Goal: Task Accomplishment & Management: Manage account settings

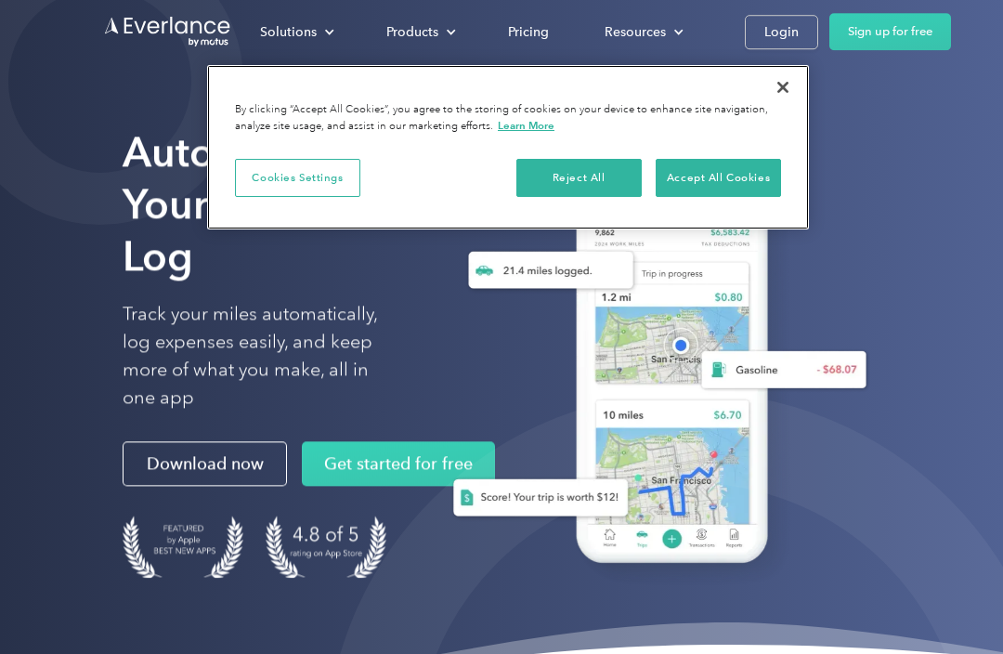
click at [742, 176] on button "Accept All Cookies" at bounding box center [718, 178] width 125 height 39
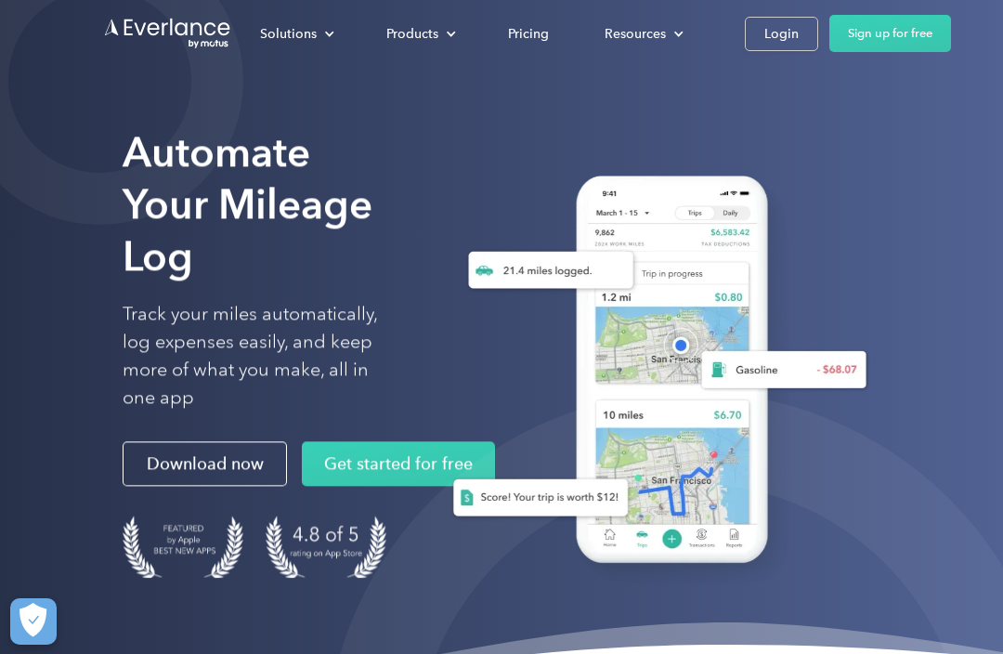
click at [778, 39] on div "Login" at bounding box center [781, 33] width 34 height 23
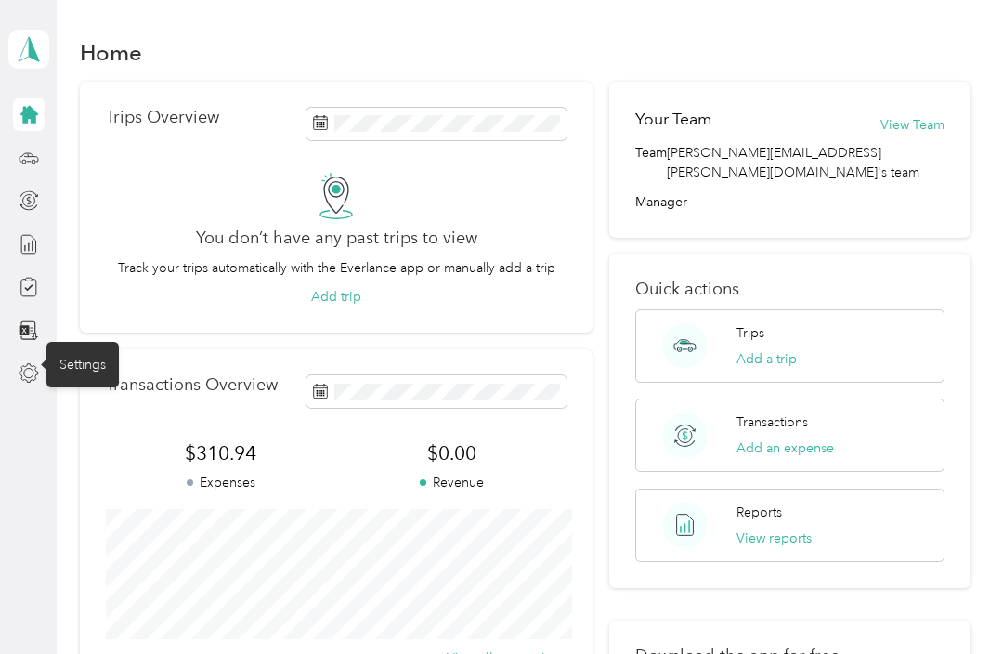
click at [38, 383] on icon at bounding box center [29, 373] width 20 height 20
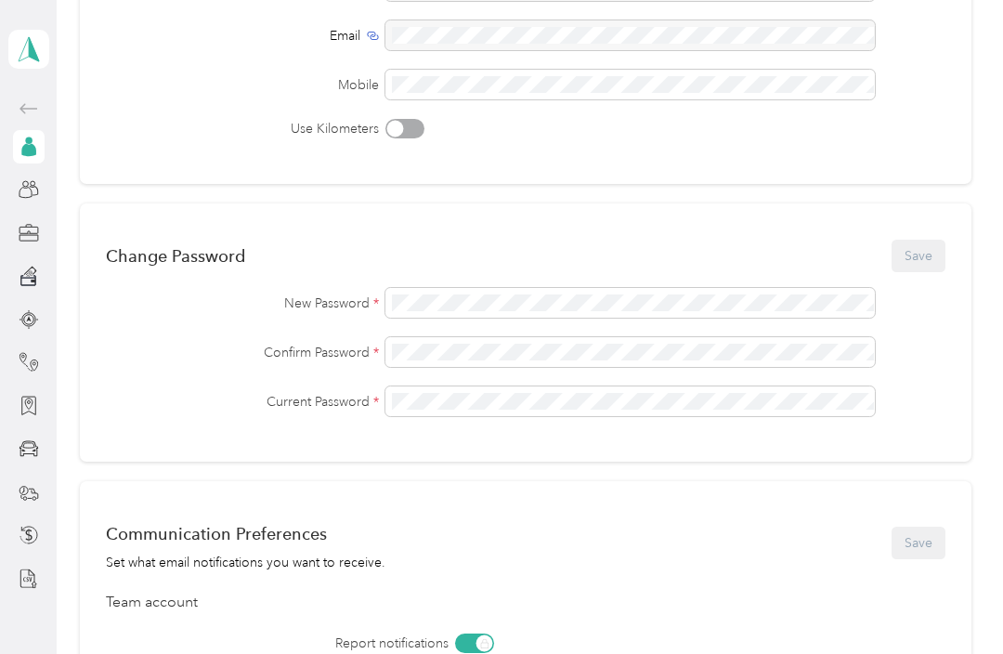
scroll to position [301, 0]
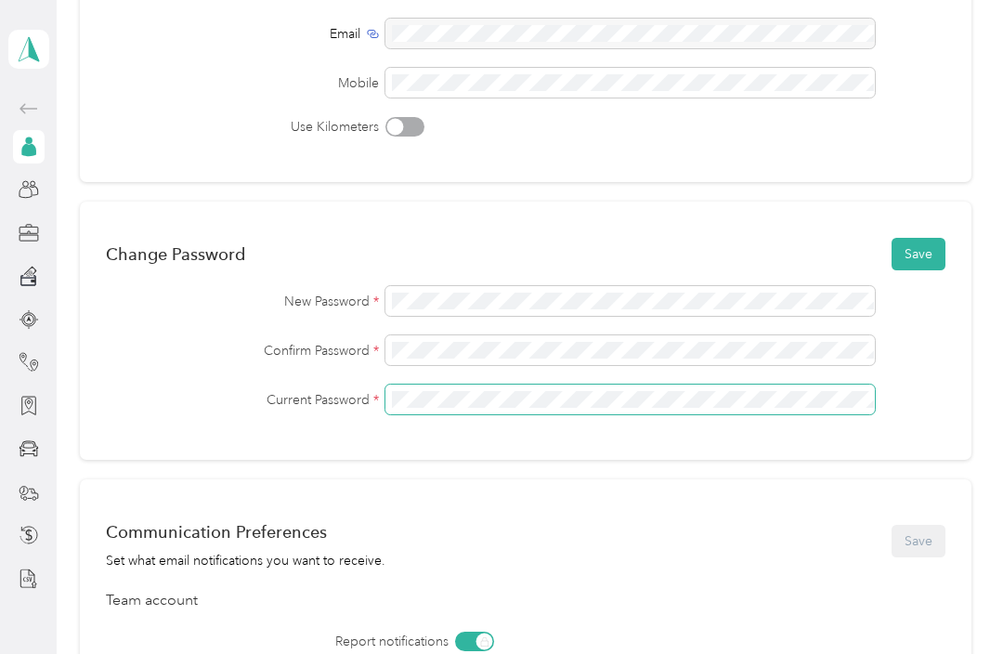
click at [927, 254] on button "Save" at bounding box center [919, 254] width 54 height 33
click at [932, 28] on icon at bounding box center [930, 36] width 10 height 17
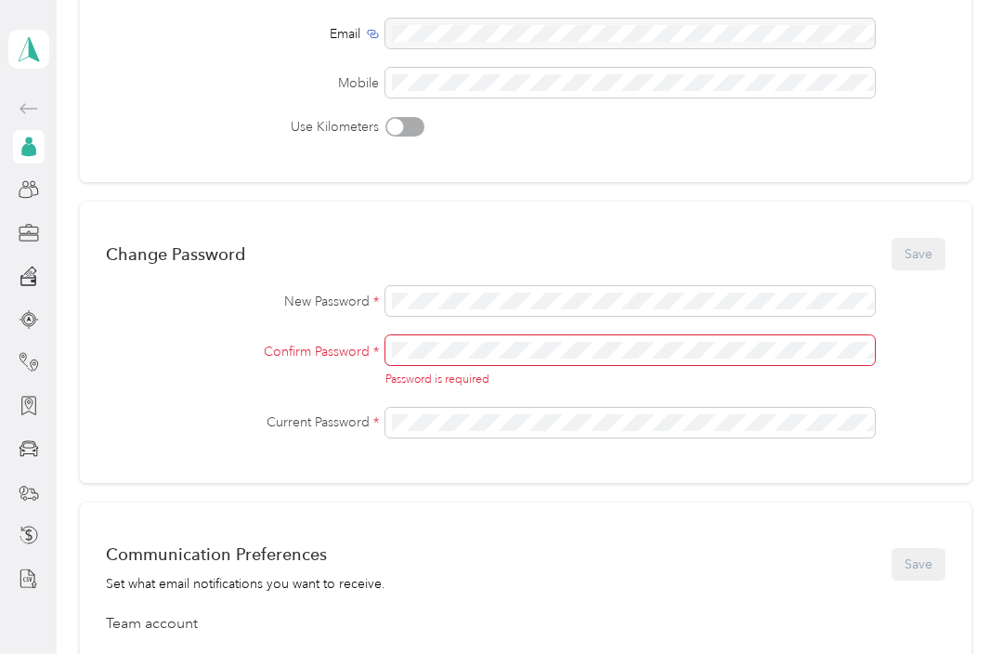
click at [597, 282] on div "Change Password Save New Password * Confirm Password * Password is required Cur…" at bounding box center [526, 342] width 892 height 281
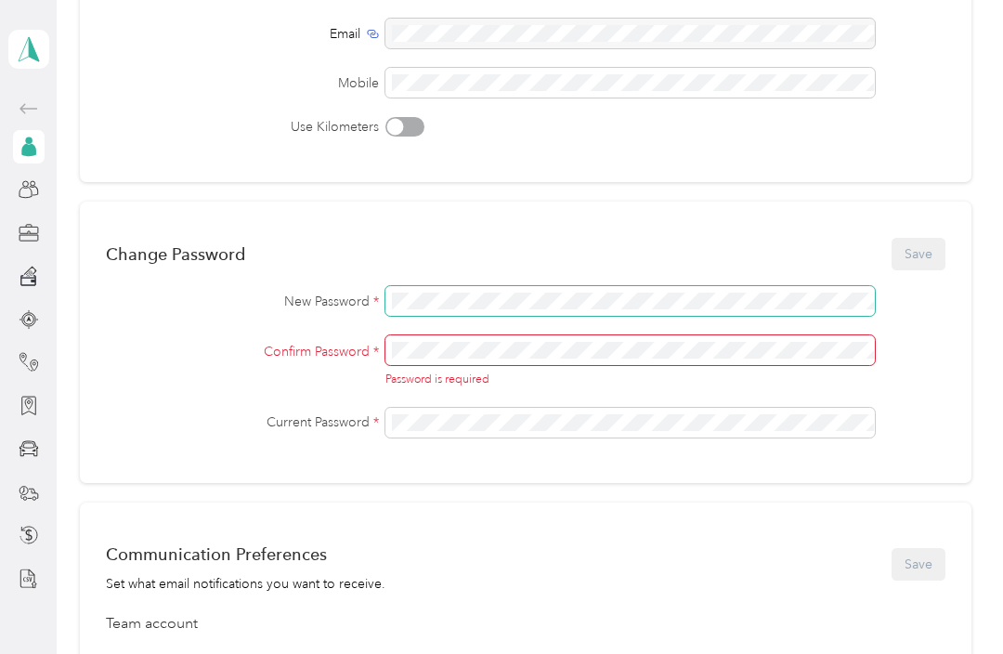
click at [499, 314] on span at bounding box center [629, 301] width 489 height 30
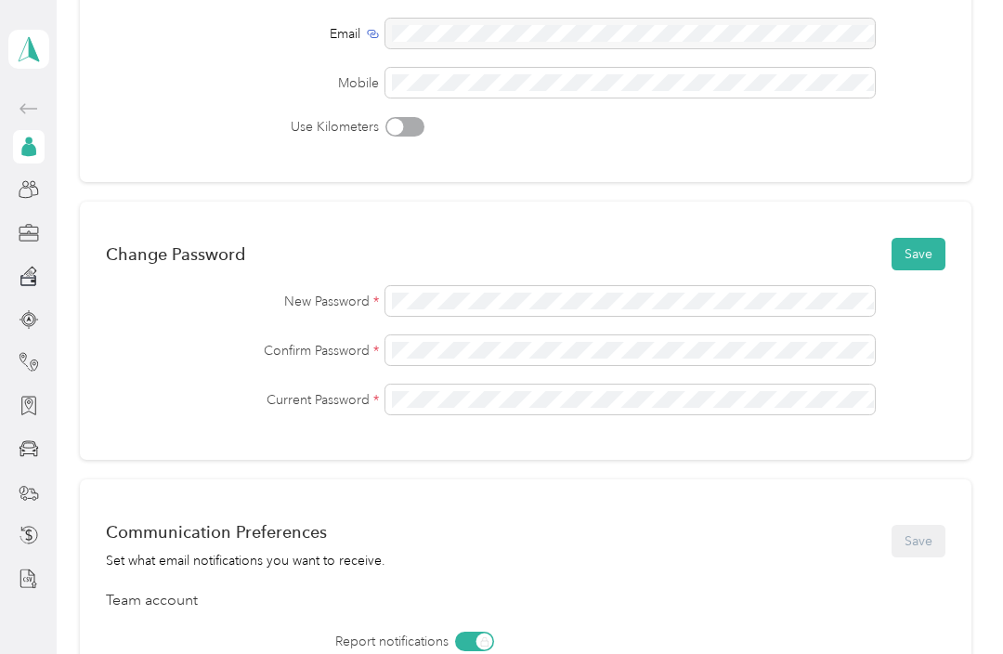
click at [930, 238] on button "Save" at bounding box center [919, 254] width 54 height 33
click at [867, 26] on div "C" at bounding box center [904, 37] width 132 height 23
click at [885, 41] on span "C" at bounding box center [892, 37] width 40 height 23
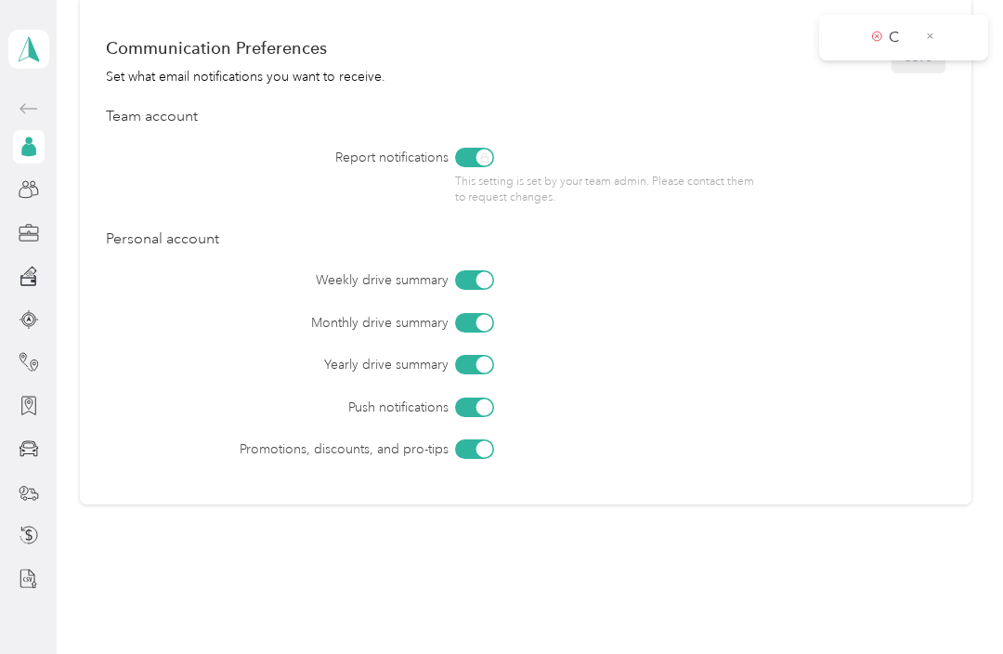
scroll to position [783, 0]
click at [14, 280] on div at bounding box center [29, 275] width 32 height 33
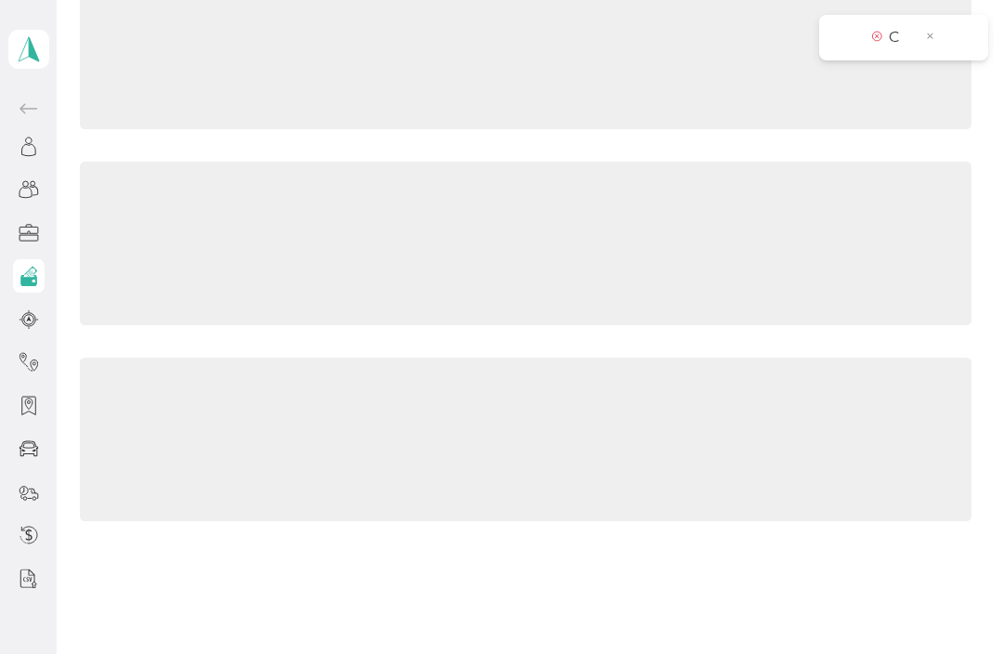
scroll to position [198, 0]
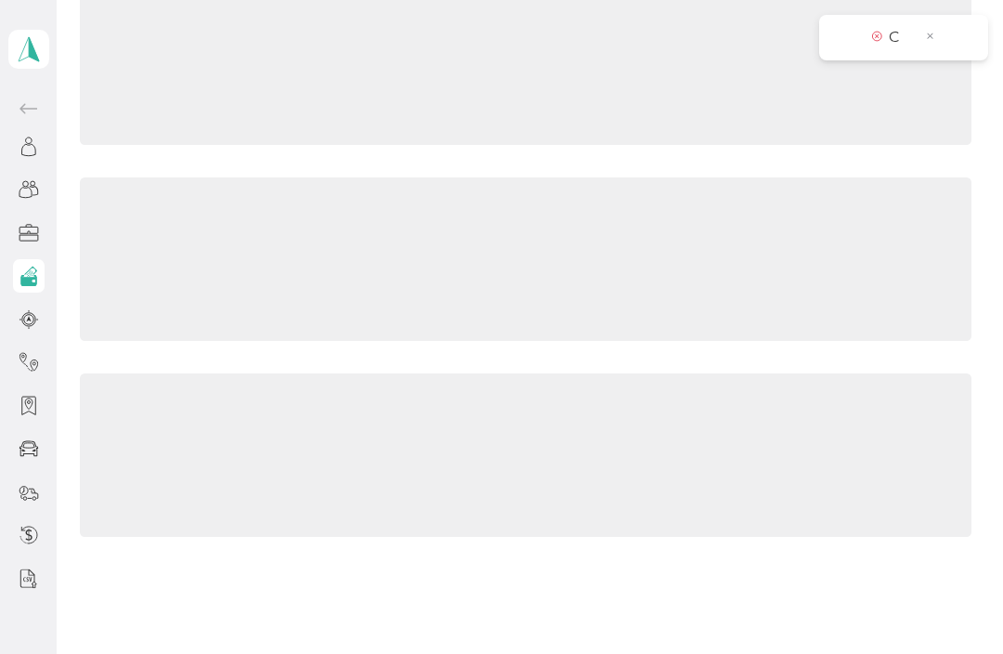
click at [13, 222] on div at bounding box center [29, 232] width 32 height 33
click at [13, 314] on div at bounding box center [29, 319] width 32 height 33
click at [943, 17] on div "C" at bounding box center [903, 38] width 169 height 46
click at [930, 29] on icon at bounding box center [930, 36] width 10 height 17
